Goal: Task Accomplishment & Management: Use online tool/utility

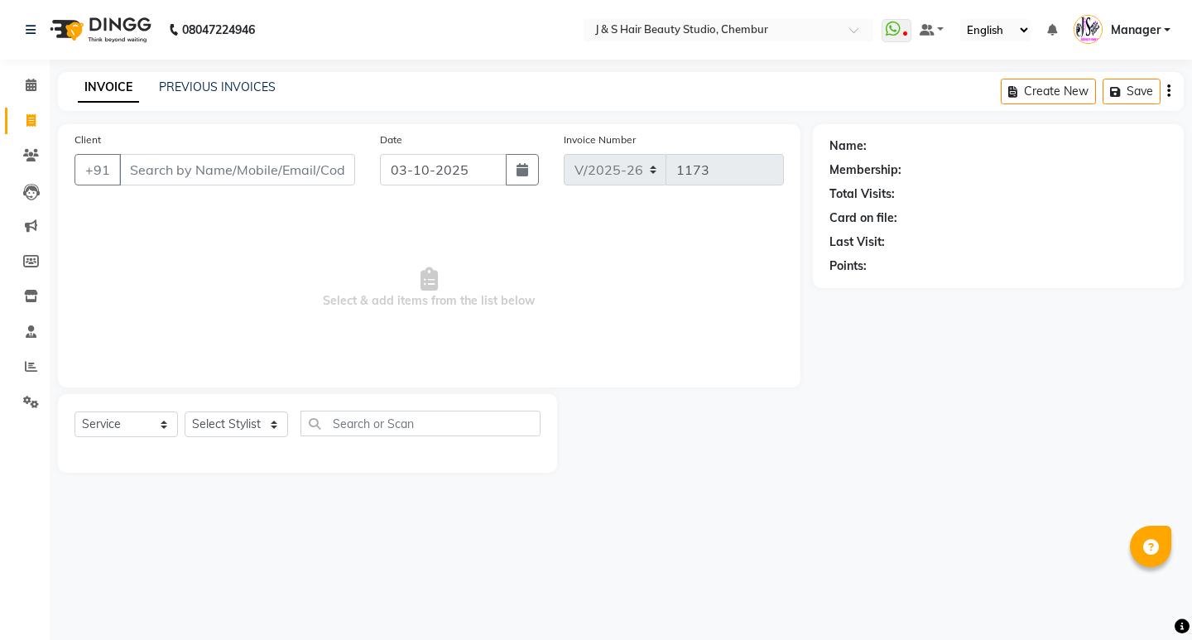
select select "143"
select select "service"
click at [31, 288] on span at bounding box center [31, 296] width 29 height 19
select select
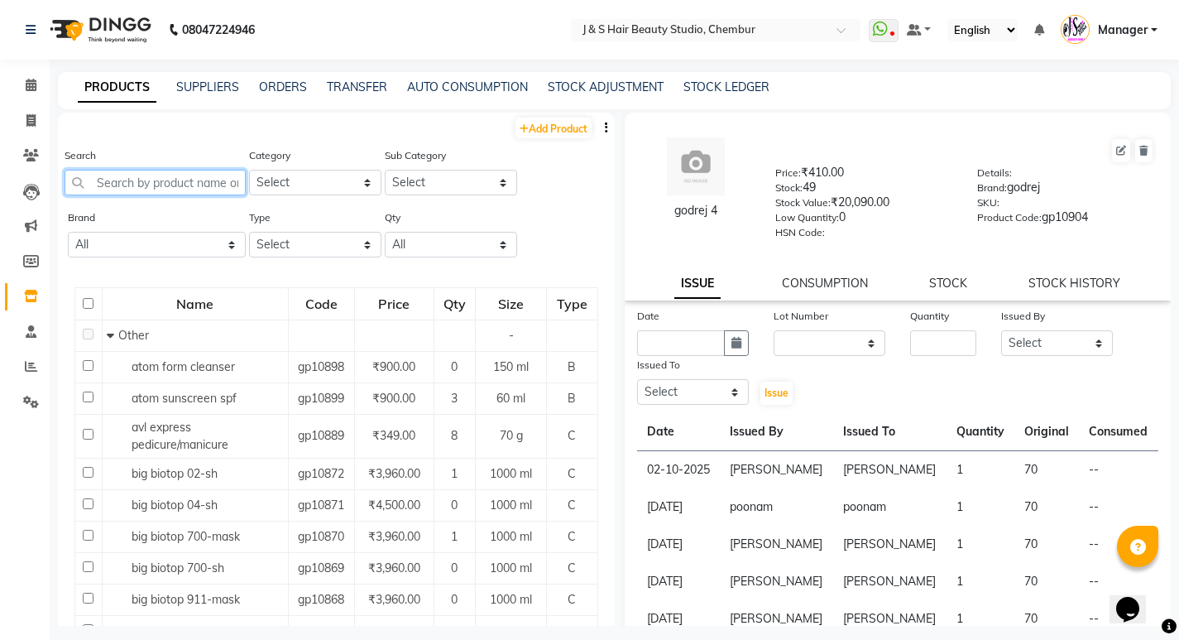
click at [139, 177] on input "text" at bounding box center [155, 183] width 181 height 26
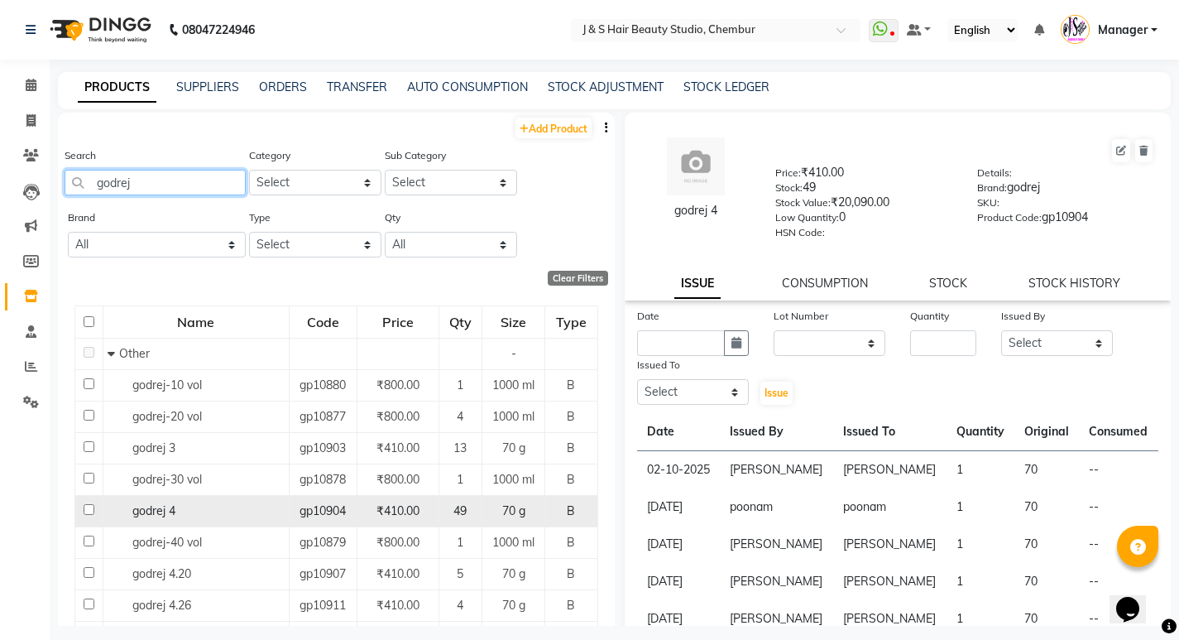
type input "godrej"
click at [233, 504] on div "godrej 4" at bounding box center [196, 510] width 177 height 17
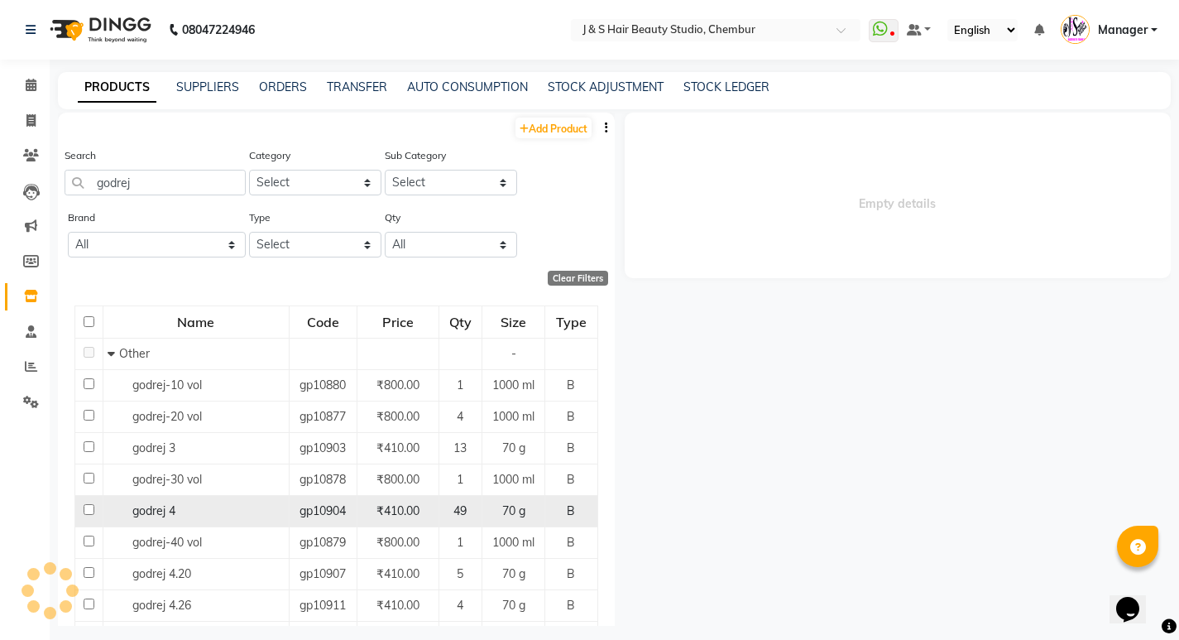
select select
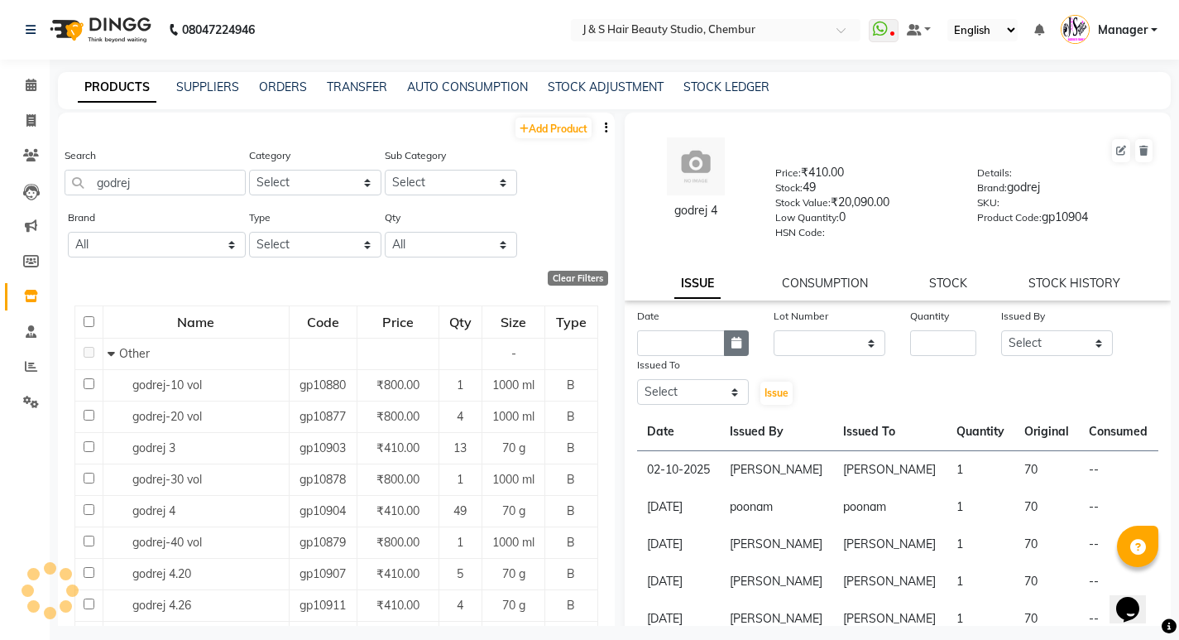
click at [732, 344] on icon "button" at bounding box center [737, 343] width 10 height 12
select select "10"
select select "2025"
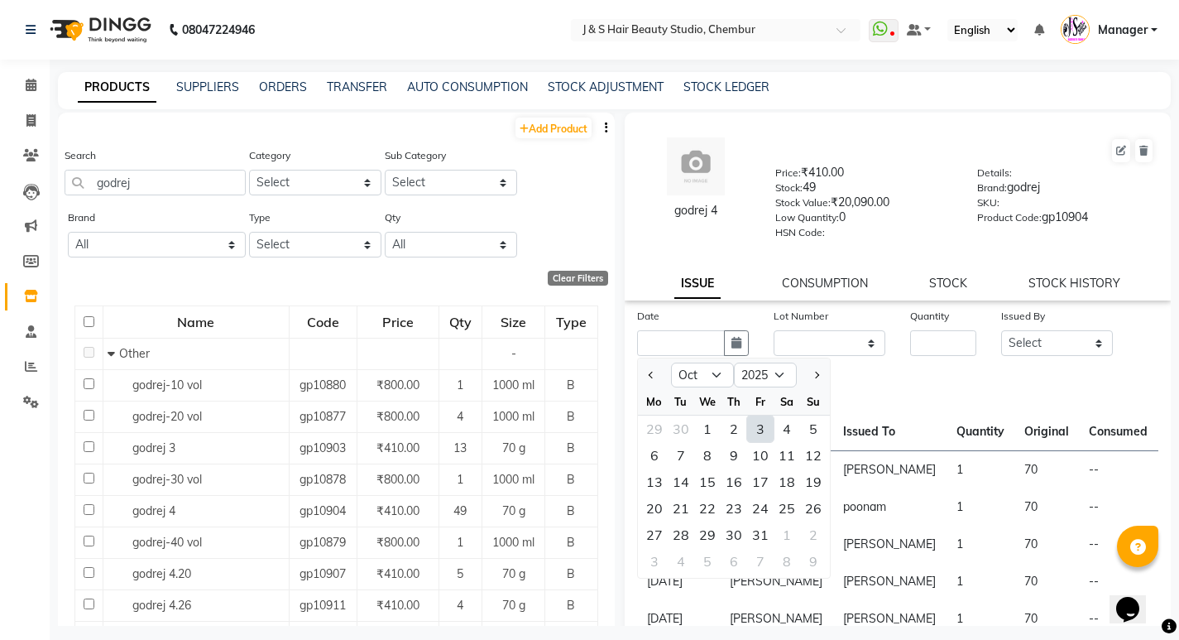
click at [762, 430] on div "3" at bounding box center [760, 428] width 26 height 26
type input "03-10-2025"
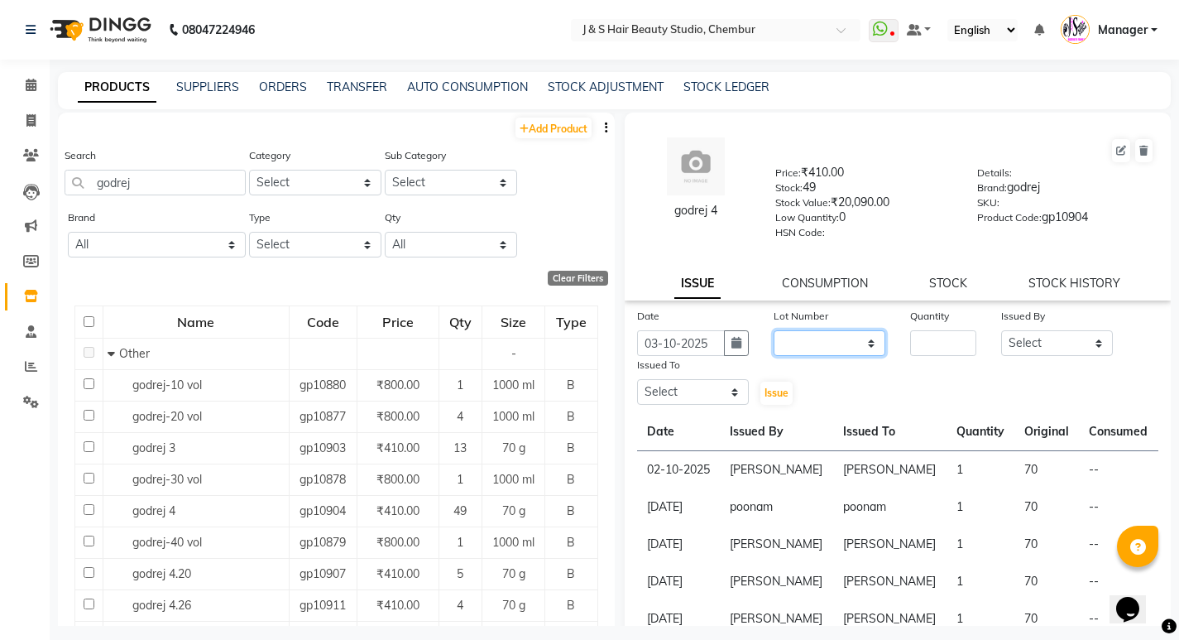
click at [819, 344] on select "None" at bounding box center [830, 343] width 112 height 26
select select "0: null"
click at [774, 330] on select "None" at bounding box center [830, 343] width 112 height 26
click at [923, 334] on input "number" at bounding box center [943, 343] width 66 height 26
type input "1"
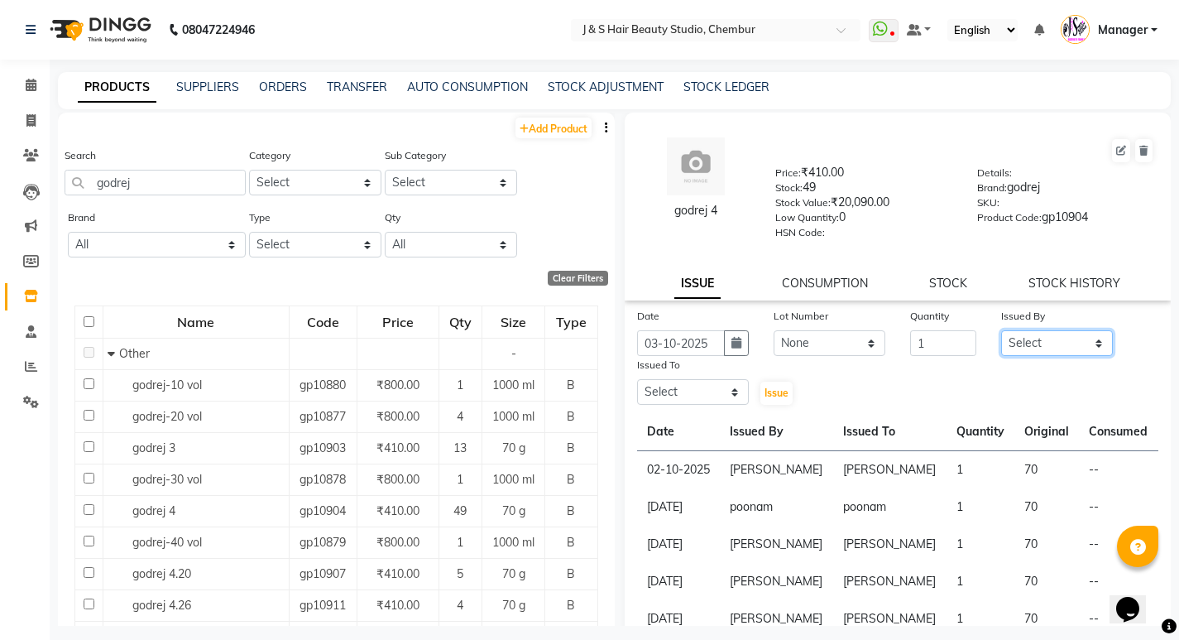
click at [1031, 358] on div "Date [DATE] Lot Number None Quantity 1 Issued By Select Manager [PERSON_NAME] N…" at bounding box center [898, 356] width 547 height 99
select select "4180"
click at [1001, 330] on select "Select Manager [PERSON_NAME] No Preference 1 poonam [PERSON_NAME] Sheetal Mam […" at bounding box center [1057, 343] width 112 height 26
click at [713, 387] on select "Select Manager [PERSON_NAME] No Preference 1 poonam [PERSON_NAME] Sheetal Mam […" at bounding box center [693, 392] width 112 height 26
select select "4180"
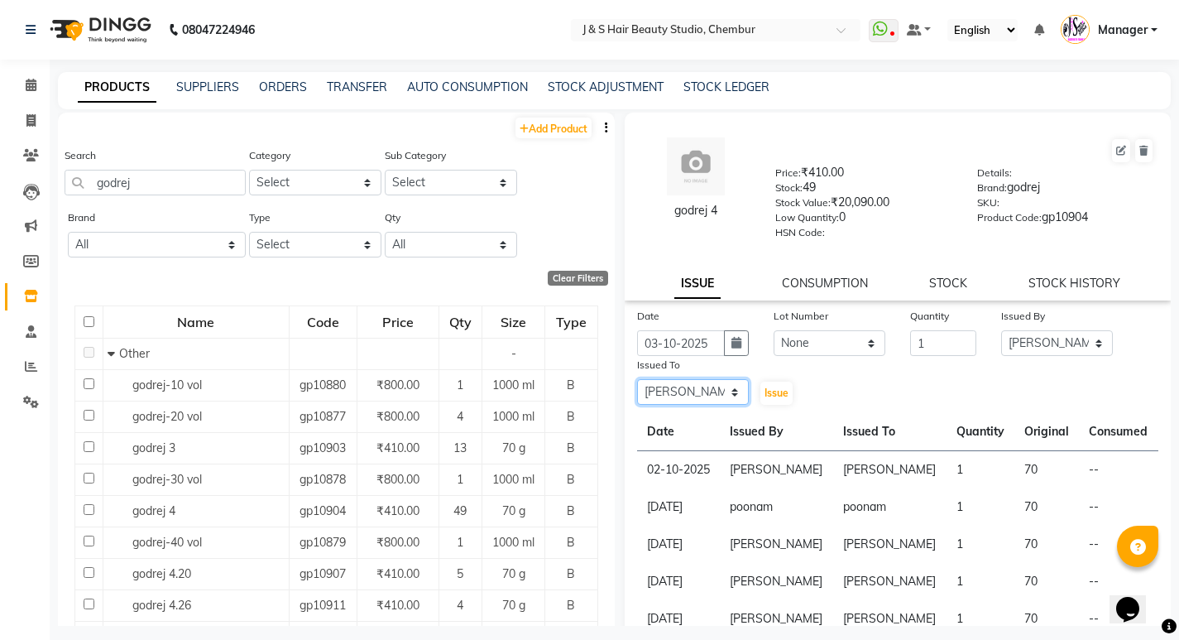
click at [637, 379] on select "Select Manager [PERSON_NAME] No Preference 1 poonam [PERSON_NAME] Sheetal Mam […" at bounding box center [693, 392] width 112 height 26
drag, startPoint x: 758, startPoint y: 393, endPoint x: 762, endPoint y: 386, distance: 8.5
click at [761, 393] on button "Issue" at bounding box center [777, 393] width 32 height 23
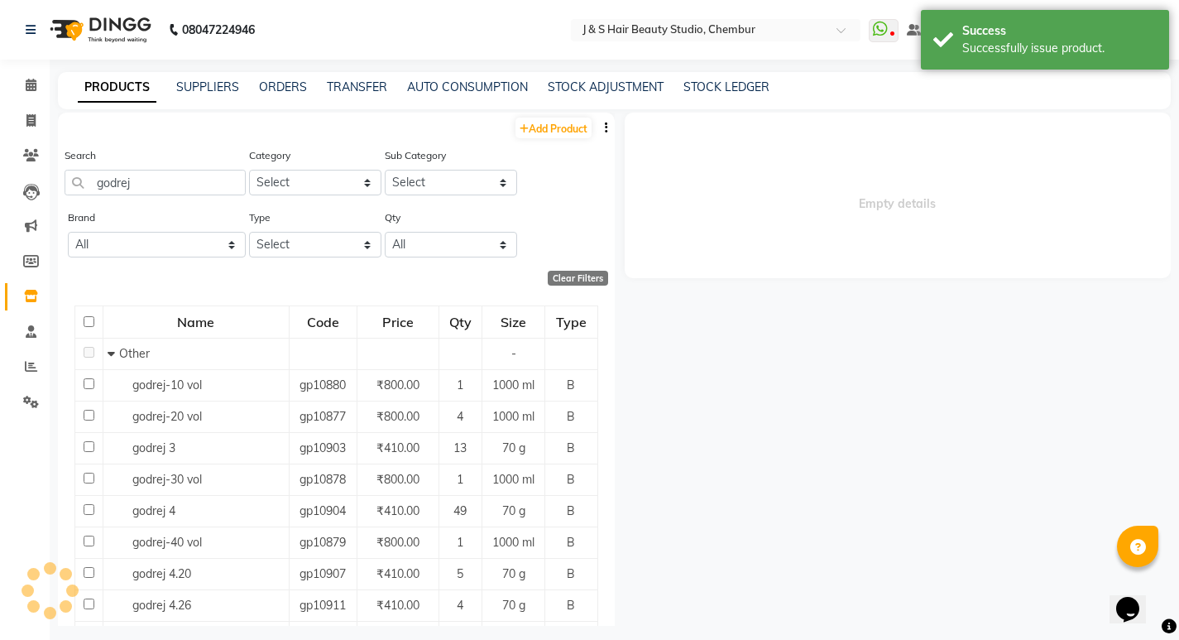
select select
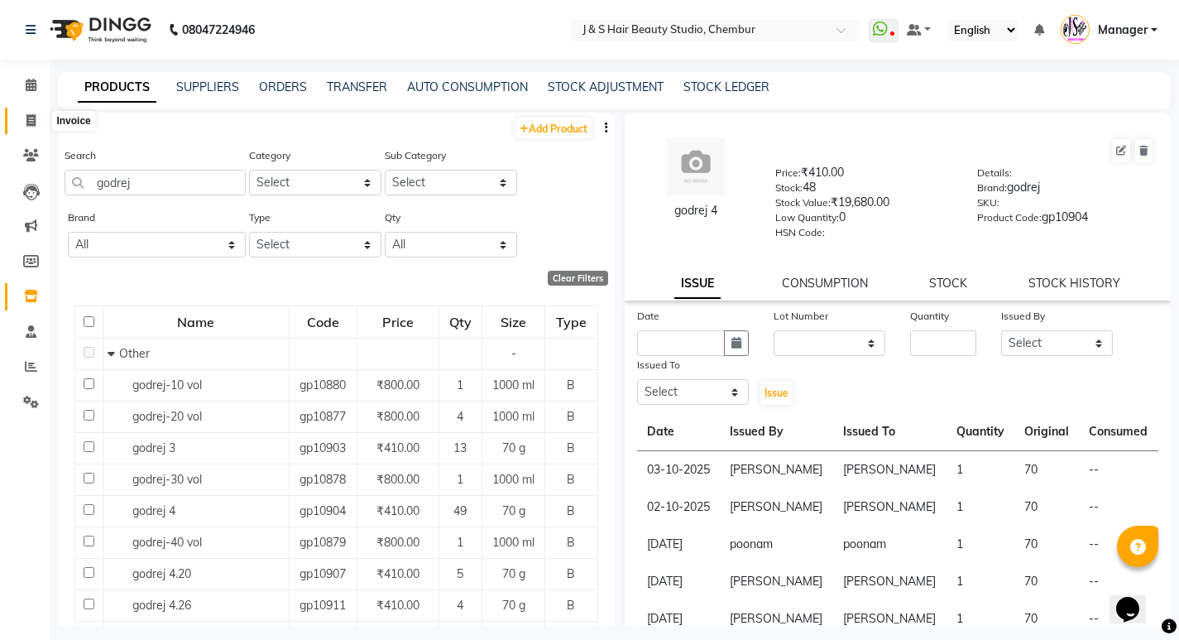
click at [31, 118] on icon at bounding box center [30, 120] width 9 height 12
select select "143"
select select "service"
